Goal: Task Accomplishment & Management: Complete application form

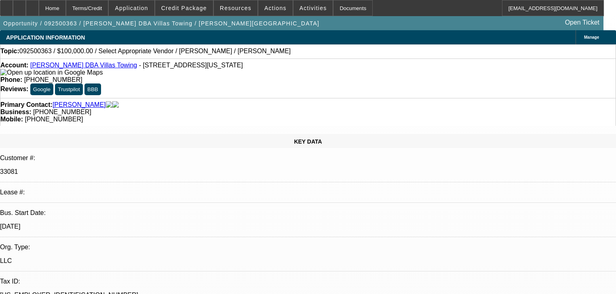
select select "0"
select select "2"
select select "0.1"
select select "4"
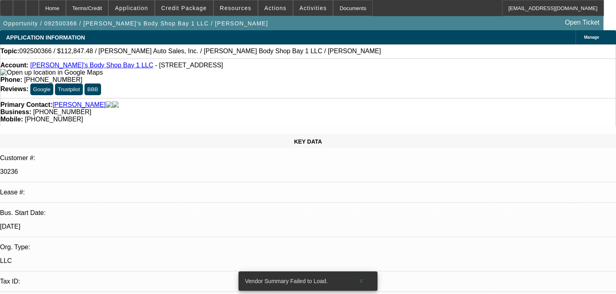
select select "0"
select select "2"
select select "0.1"
select select "4"
